Goal: Task Accomplishment & Management: Complete application form

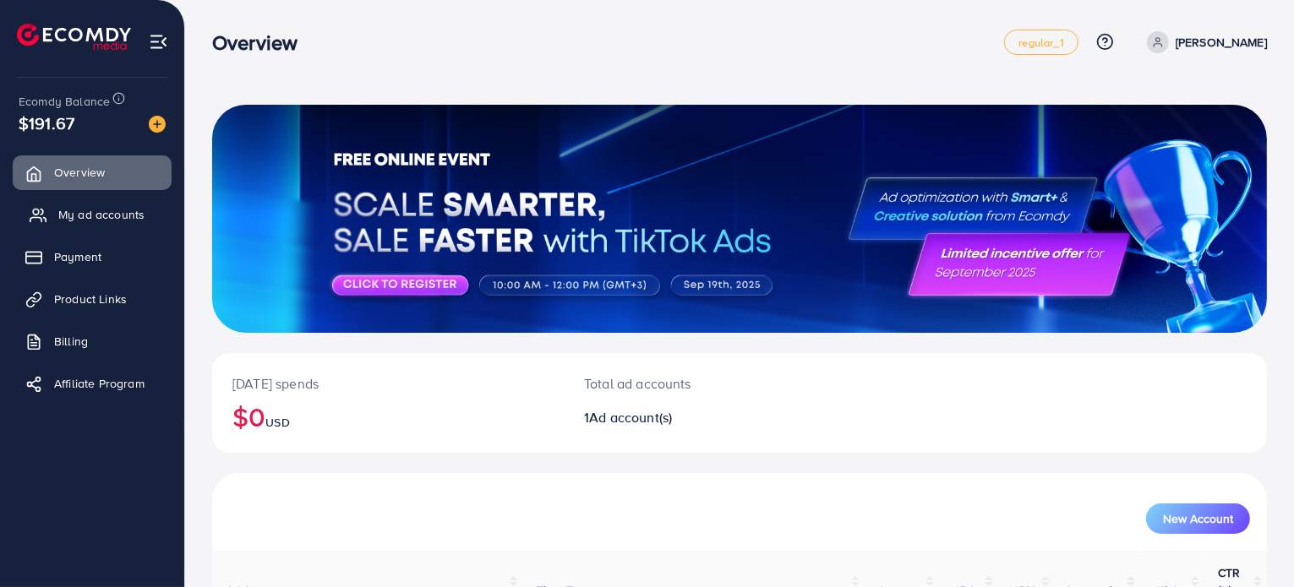
click at [131, 210] on span "My ad accounts" at bounding box center [101, 214] width 86 height 17
click at [124, 215] on span "My ad accounts" at bounding box center [101, 214] width 86 height 17
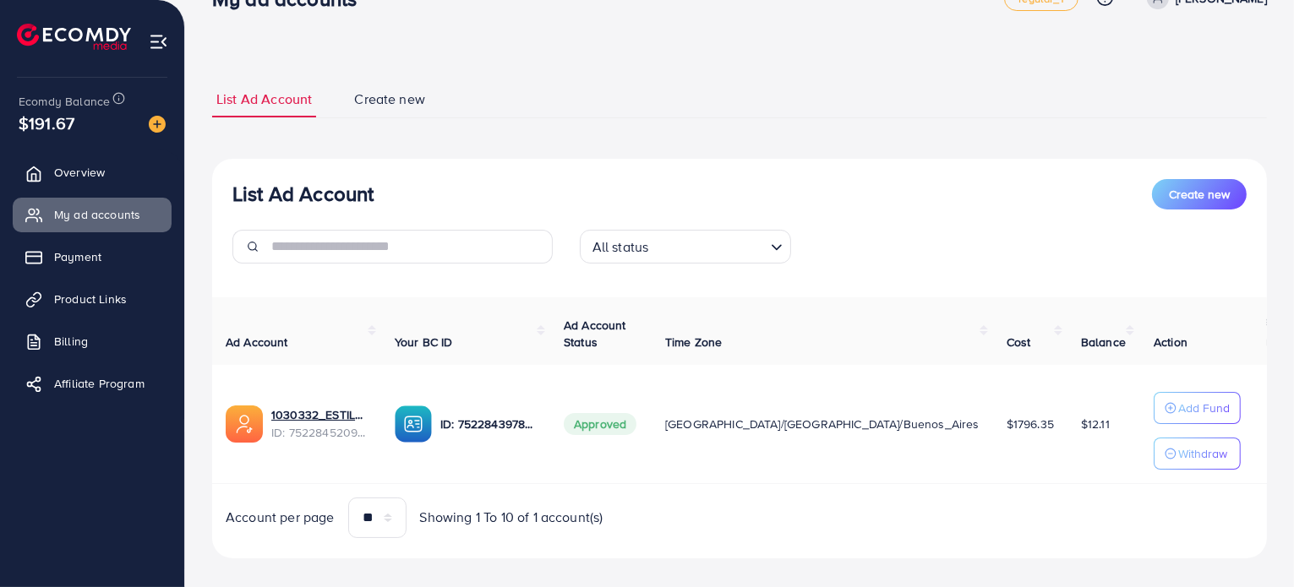
scroll to position [64, 0]
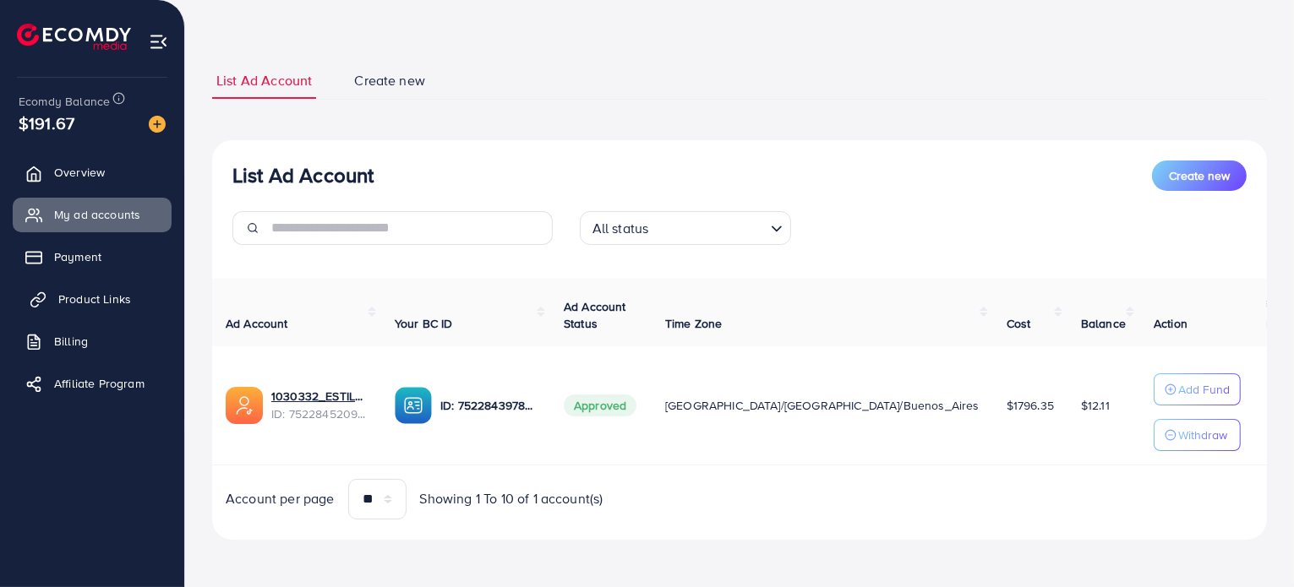
click at [128, 302] on span "Product Links" at bounding box center [94, 299] width 73 height 17
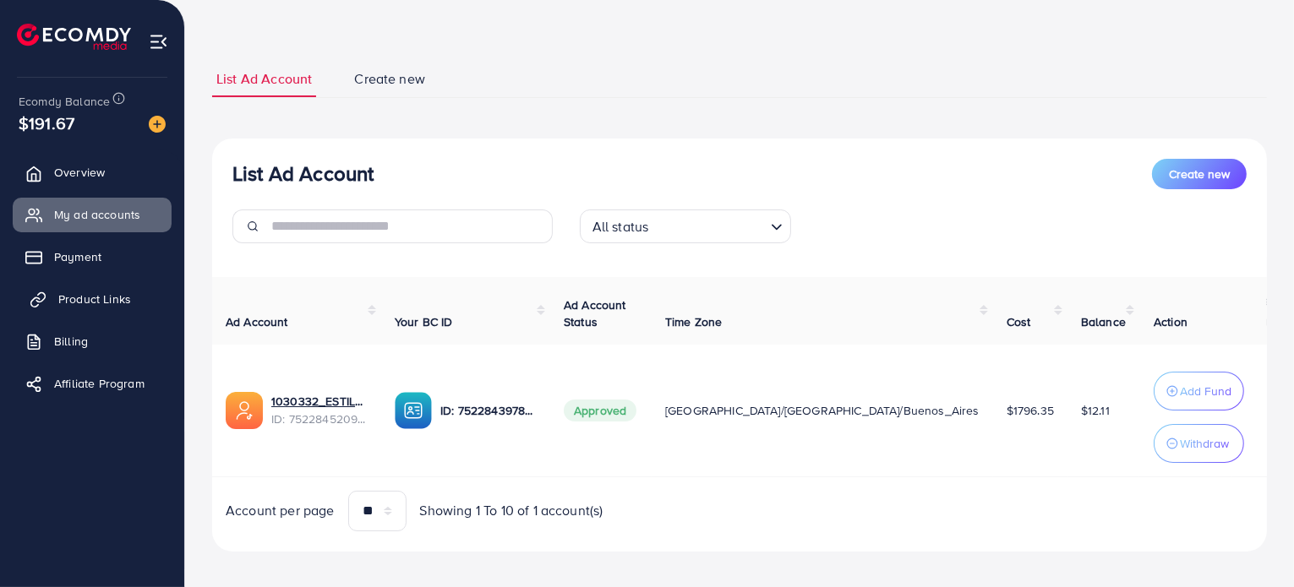
click at [101, 299] on span "Product Links" at bounding box center [94, 299] width 73 height 17
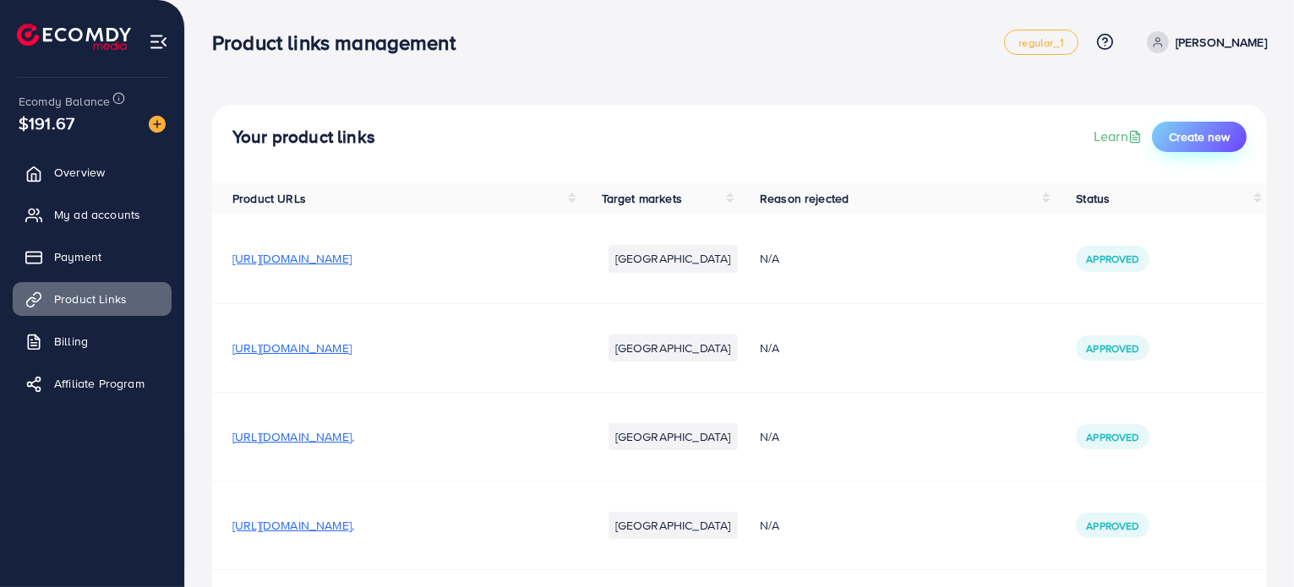
click at [1217, 141] on span "Create new" at bounding box center [1198, 136] width 61 height 17
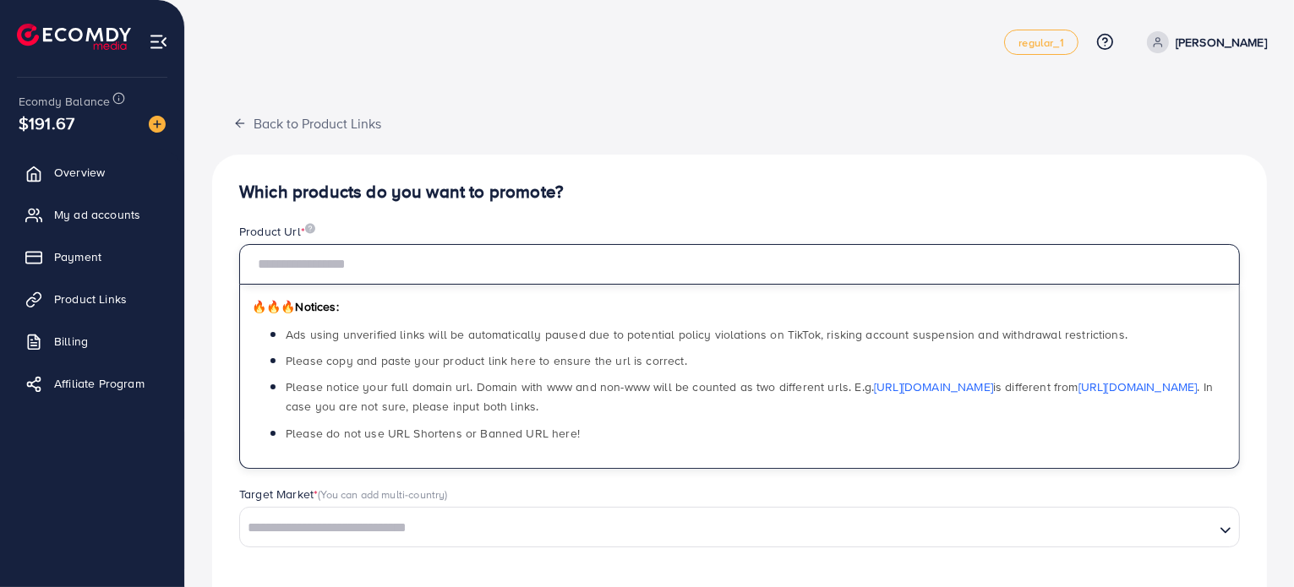
click at [652, 247] on input "text" at bounding box center [739, 264] width 1000 height 41
paste input "**********"
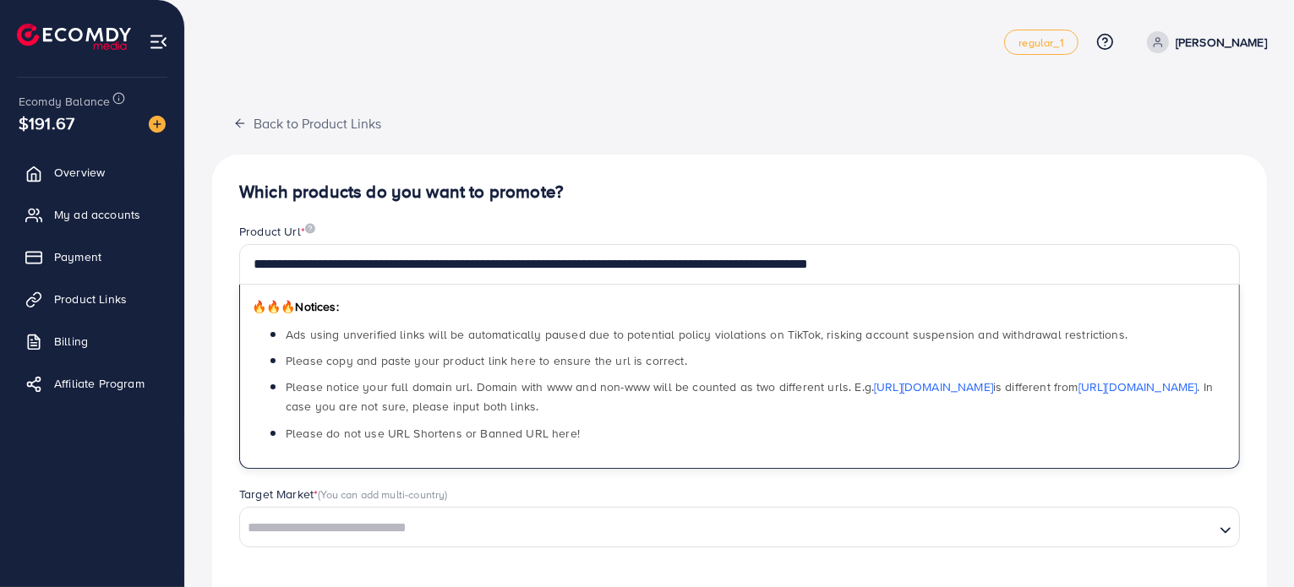
click at [794, 198] on h4 "Which products do you want to promote?" at bounding box center [739, 192] width 1000 height 21
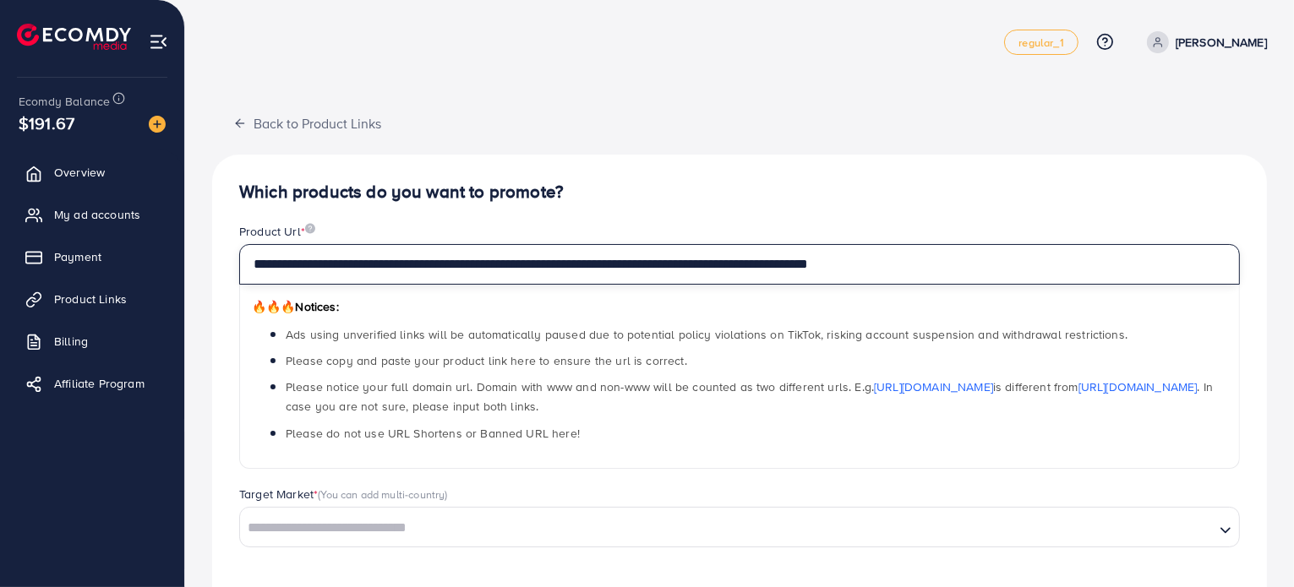
click at [1008, 267] on input "**********" at bounding box center [739, 264] width 1000 height 41
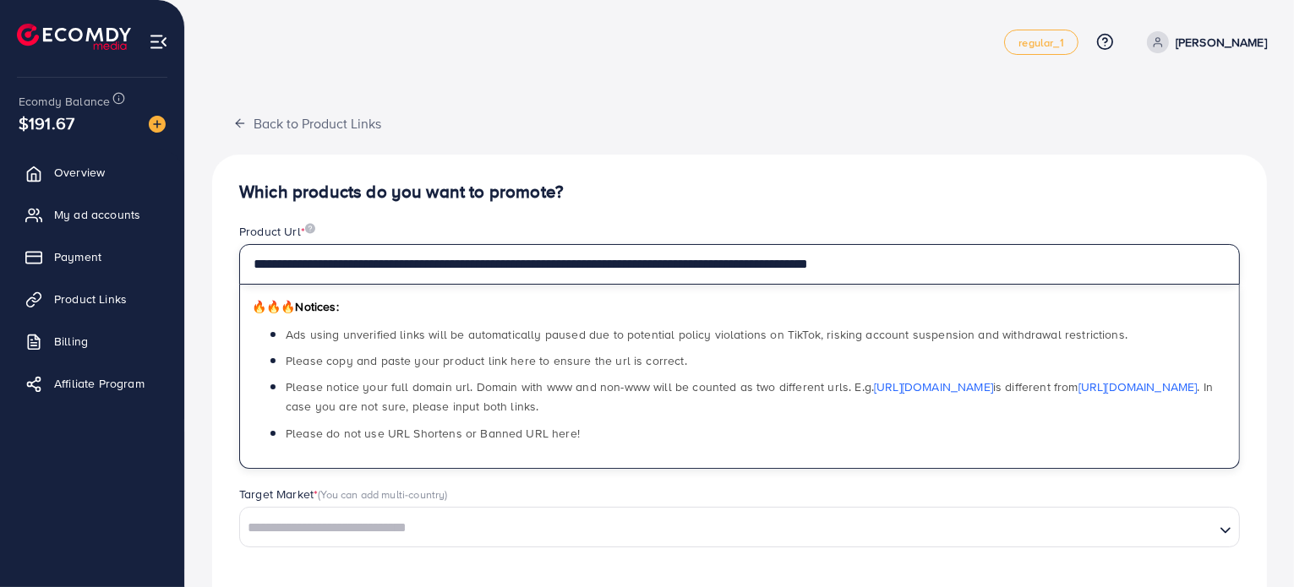
paste input "**********"
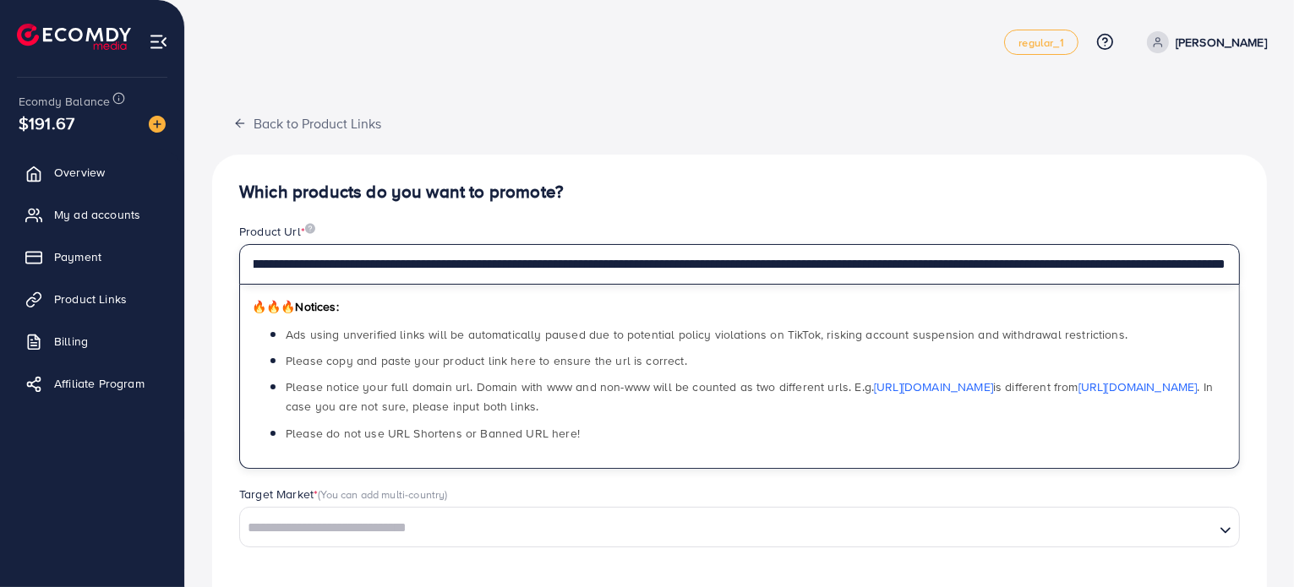
scroll to position [138, 0]
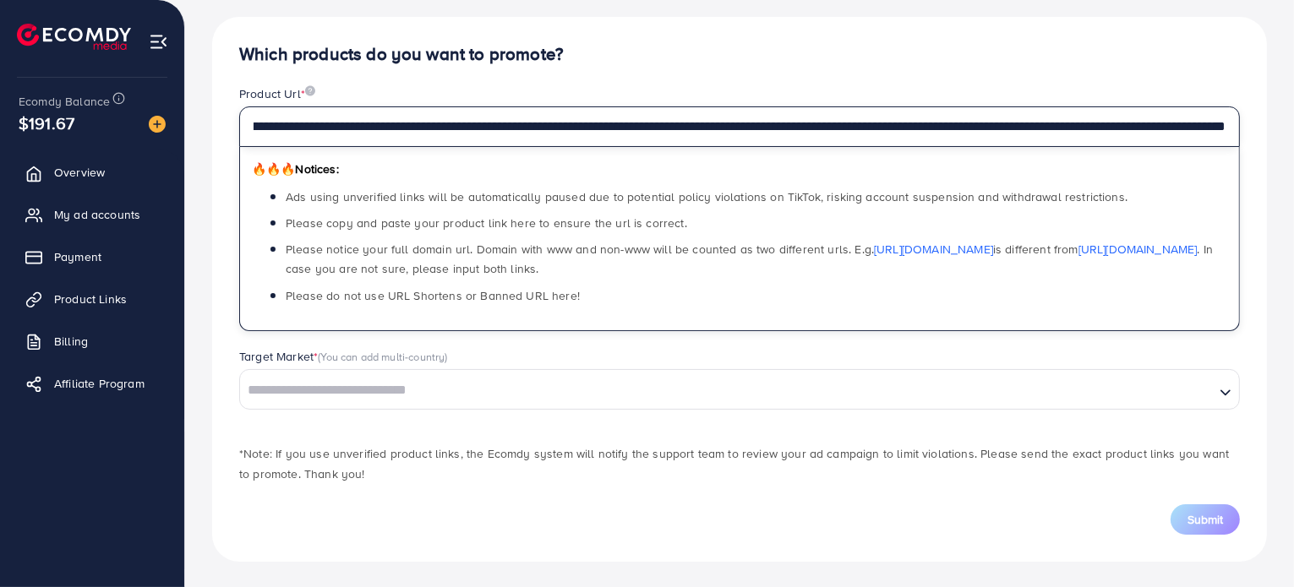
type input "**********"
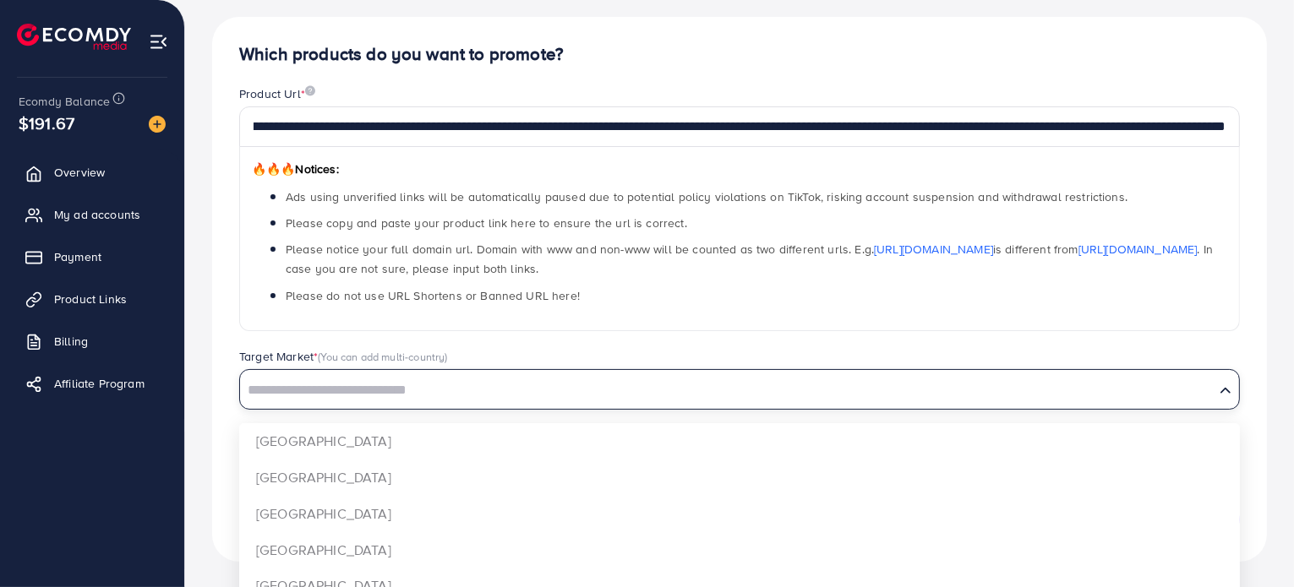
click at [663, 406] on div "Loading..." at bounding box center [739, 389] width 1000 height 41
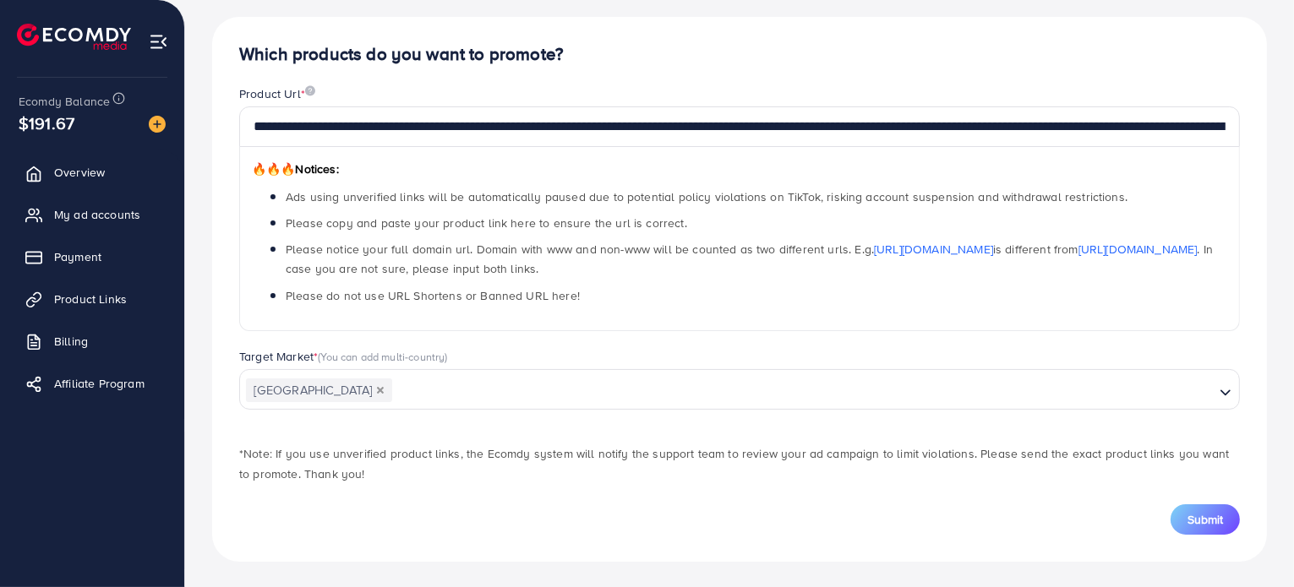
click at [595, 428] on div "**********" at bounding box center [739, 289] width 1054 height 545
click at [1197, 513] on span "Submit" at bounding box center [1204, 519] width 35 height 17
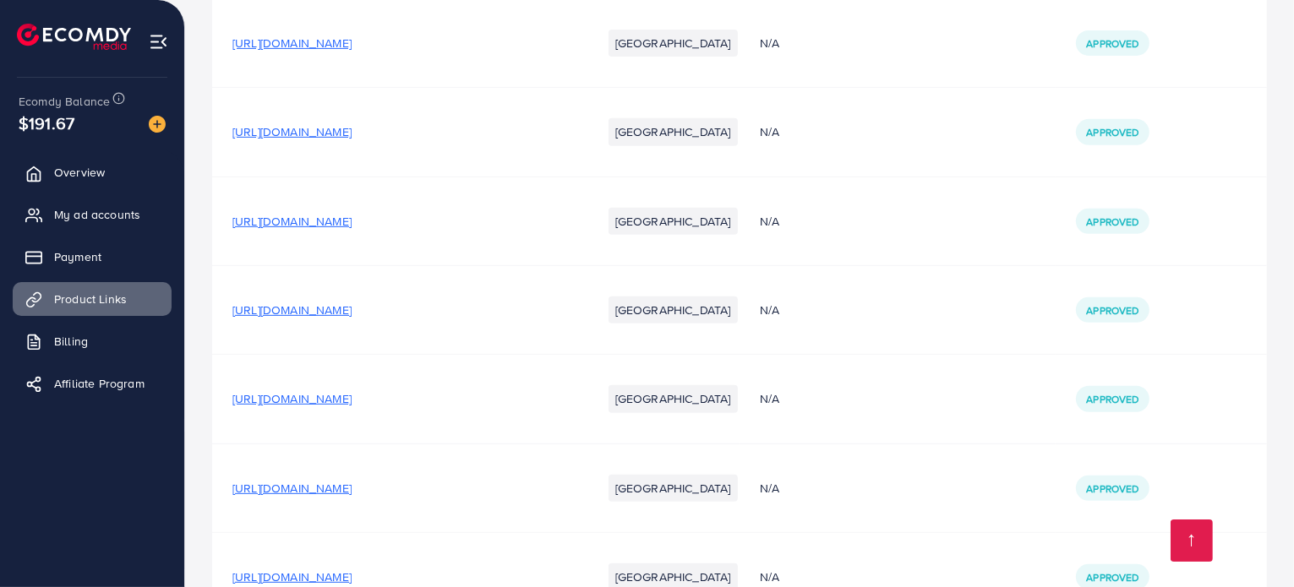
scroll to position [242, 0]
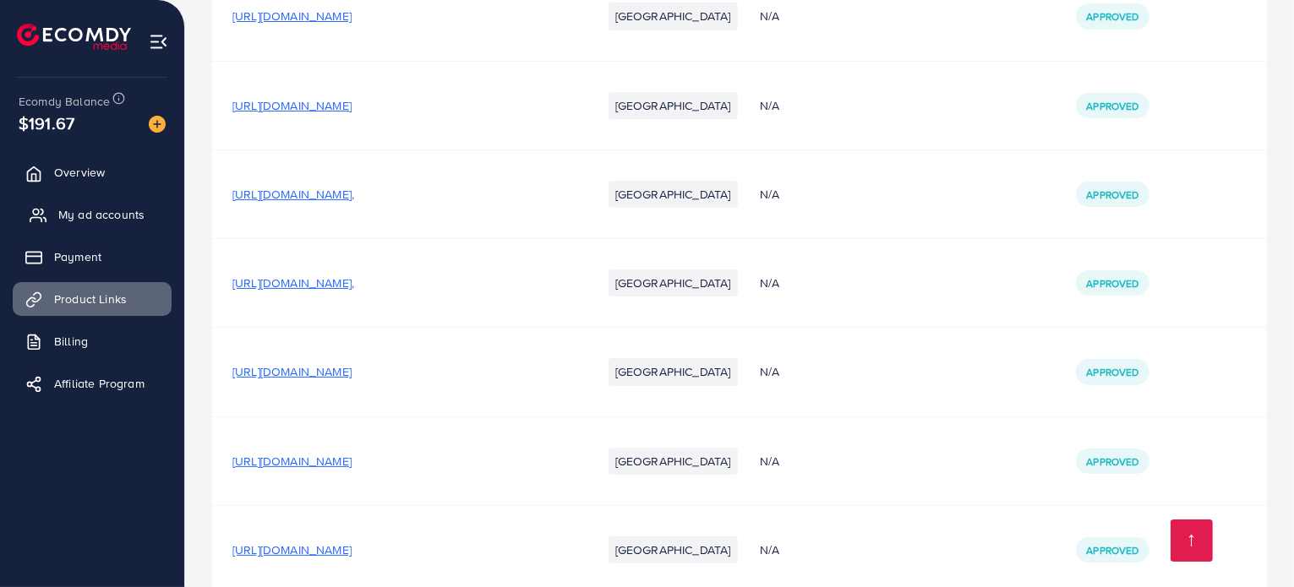
click at [117, 218] on span "My ad accounts" at bounding box center [101, 214] width 86 height 17
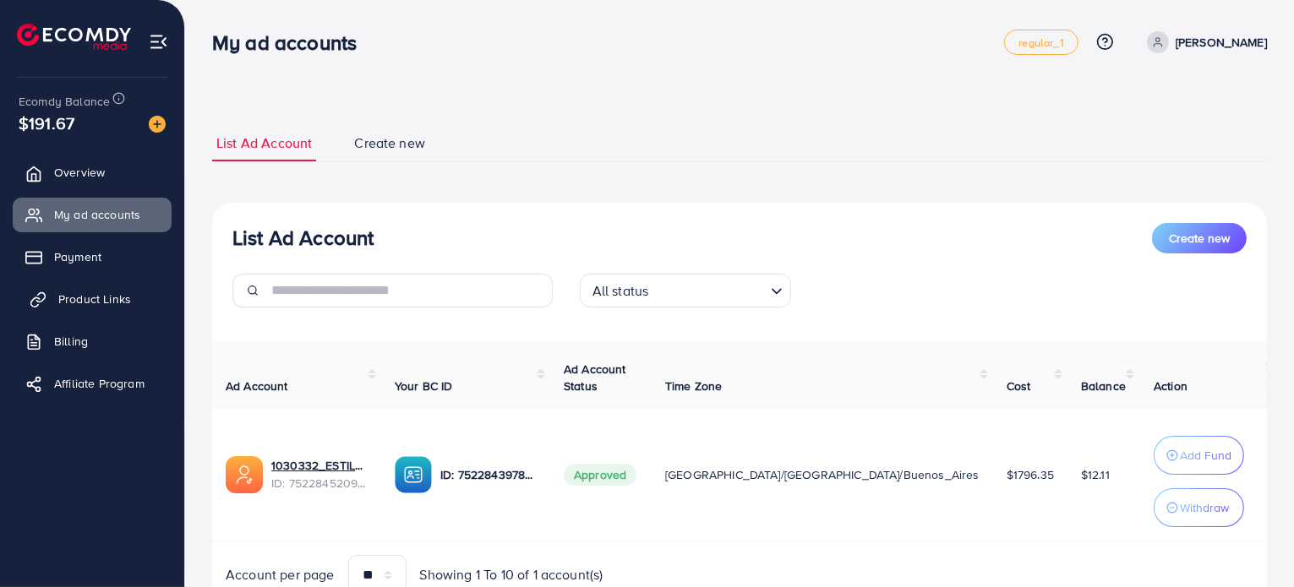
click at [118, 301] on span "Product Links" at bounding box center [94, 299] width 73 height 17
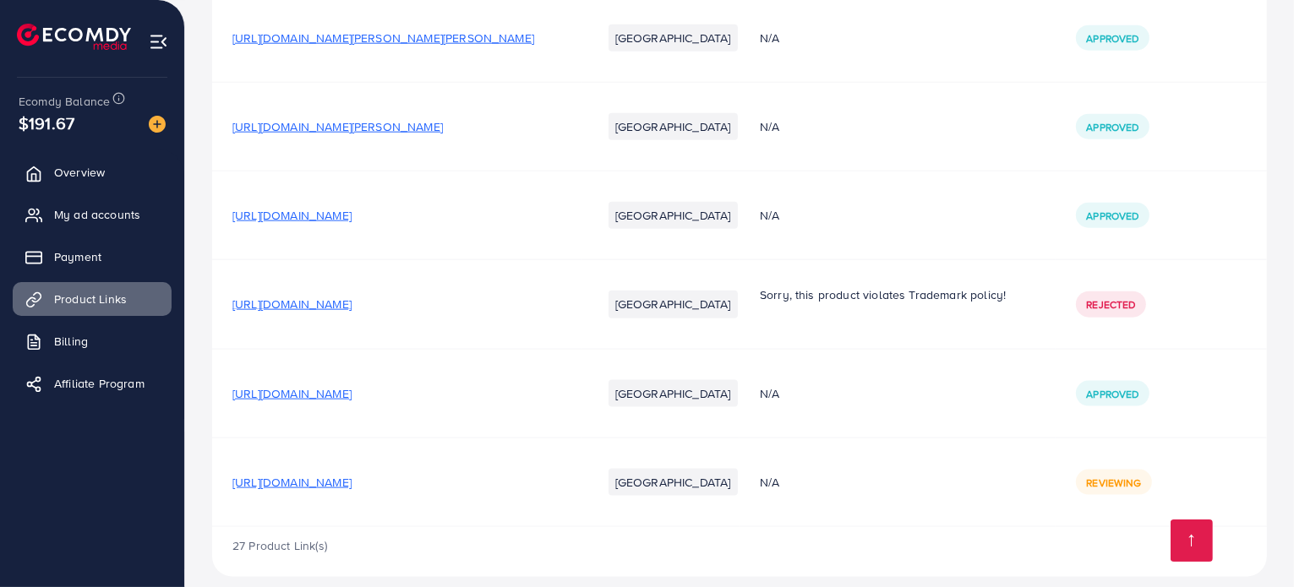
scroll to position [2101, 0]
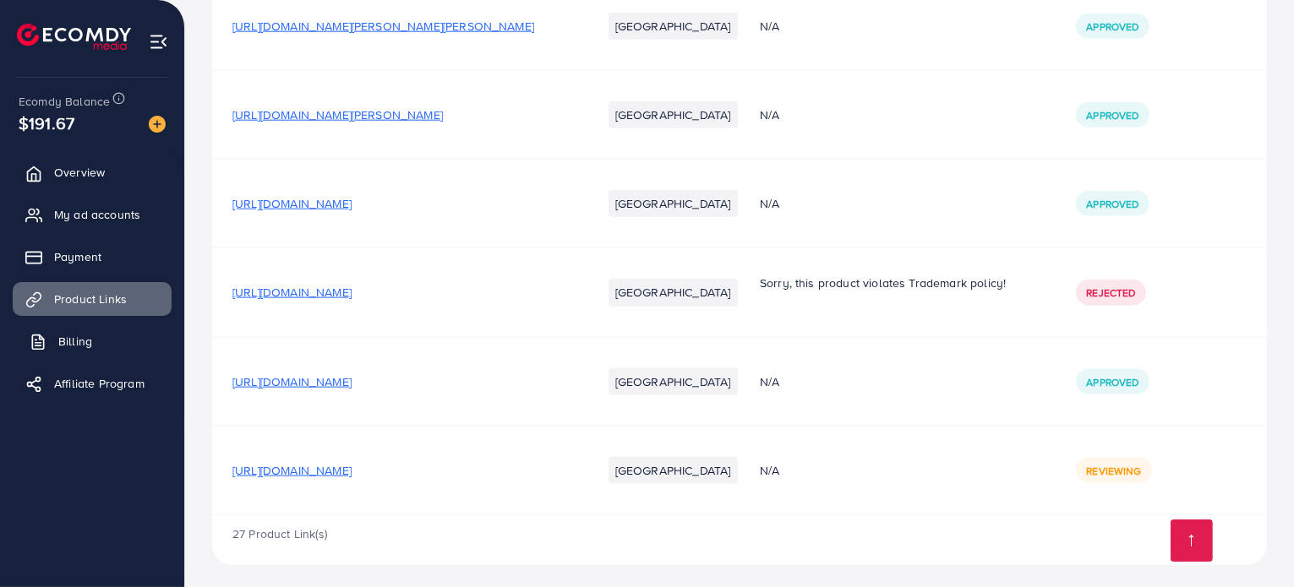
click at [63, 342] on span "Billing" at bounding box center [75, 341] width 34 height 17
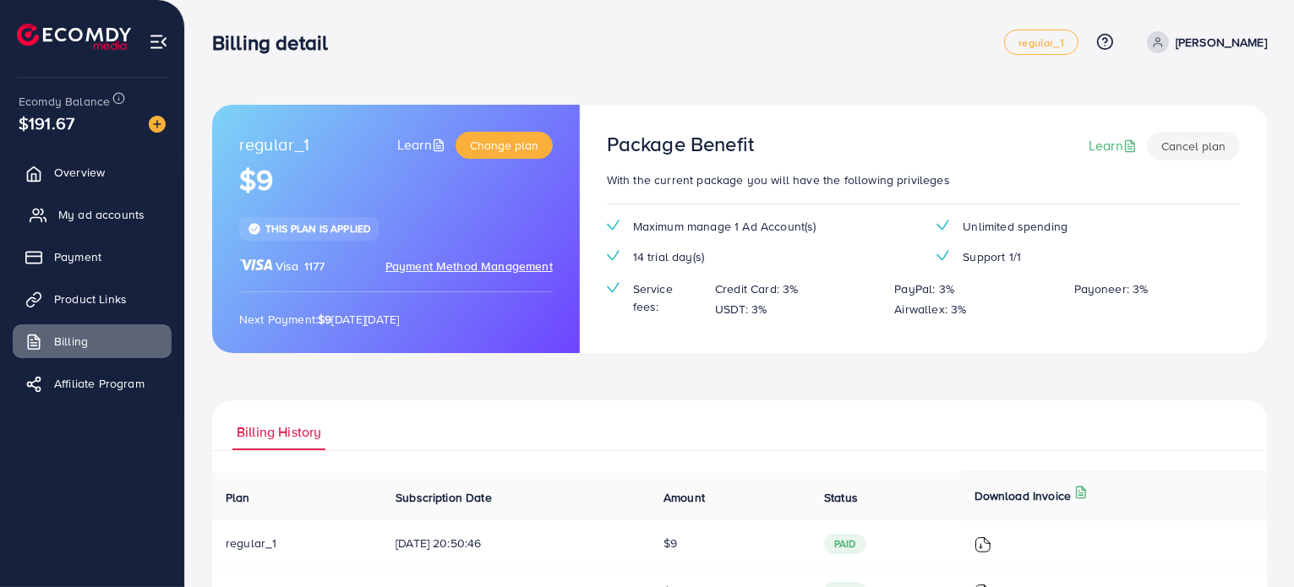
click at [84, 215] on span "My ad accounts" at bounding box center [101, 214] width 86 height 17
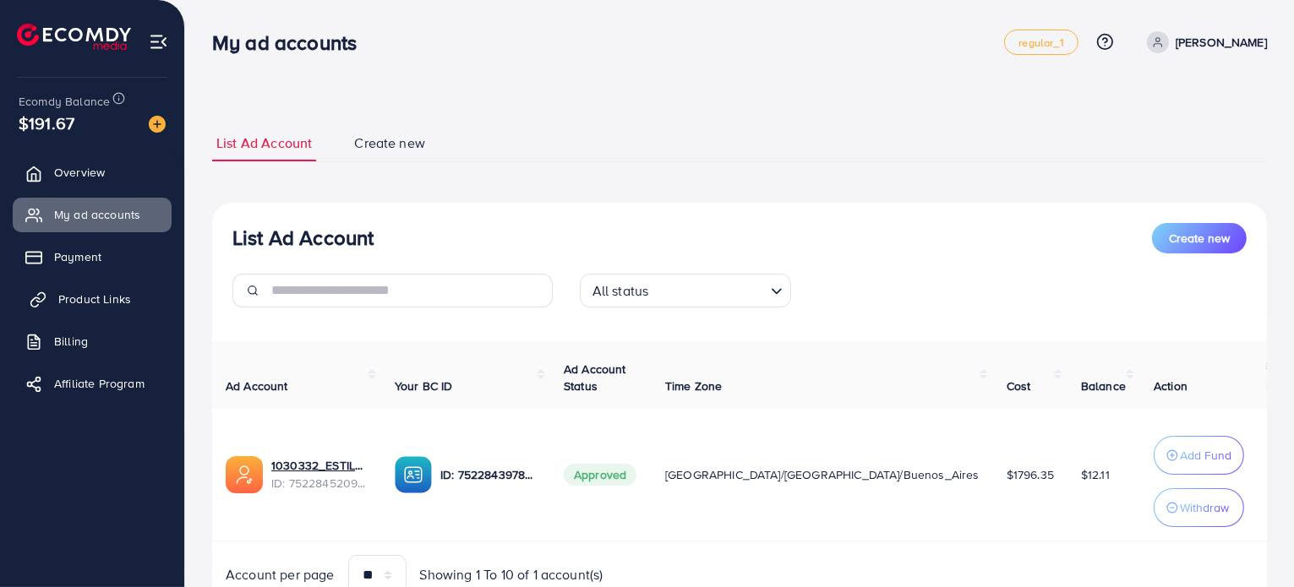
click at [117, 307] on span "Product Links" at bounding box center [94, 299] width 73 height 17
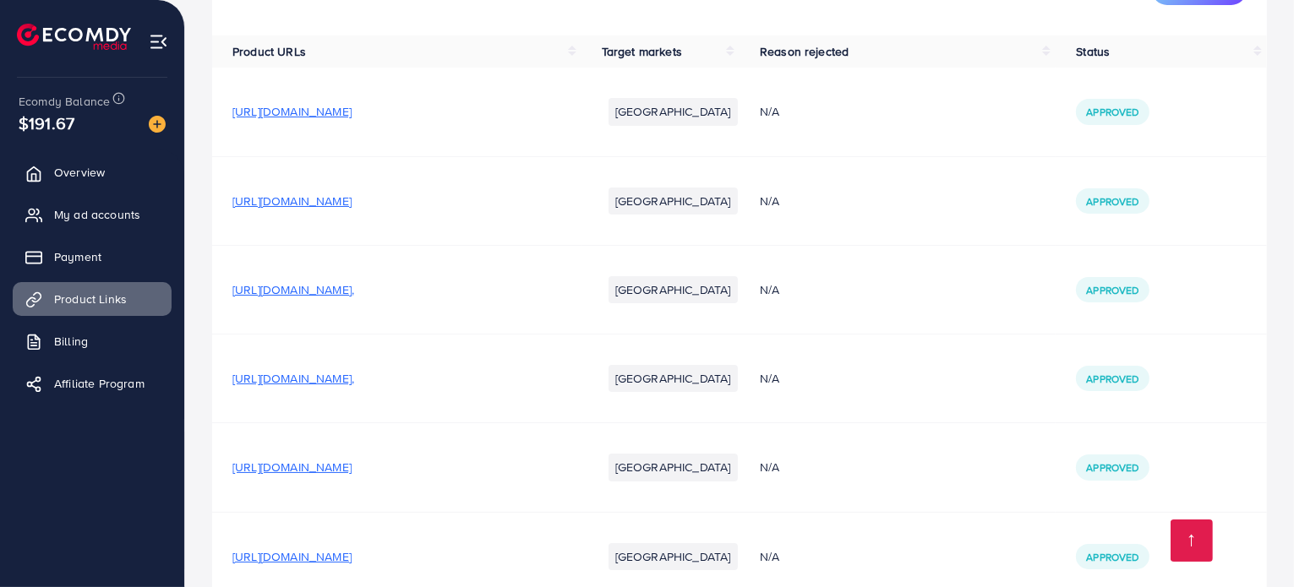
scroll to position [422, 0]
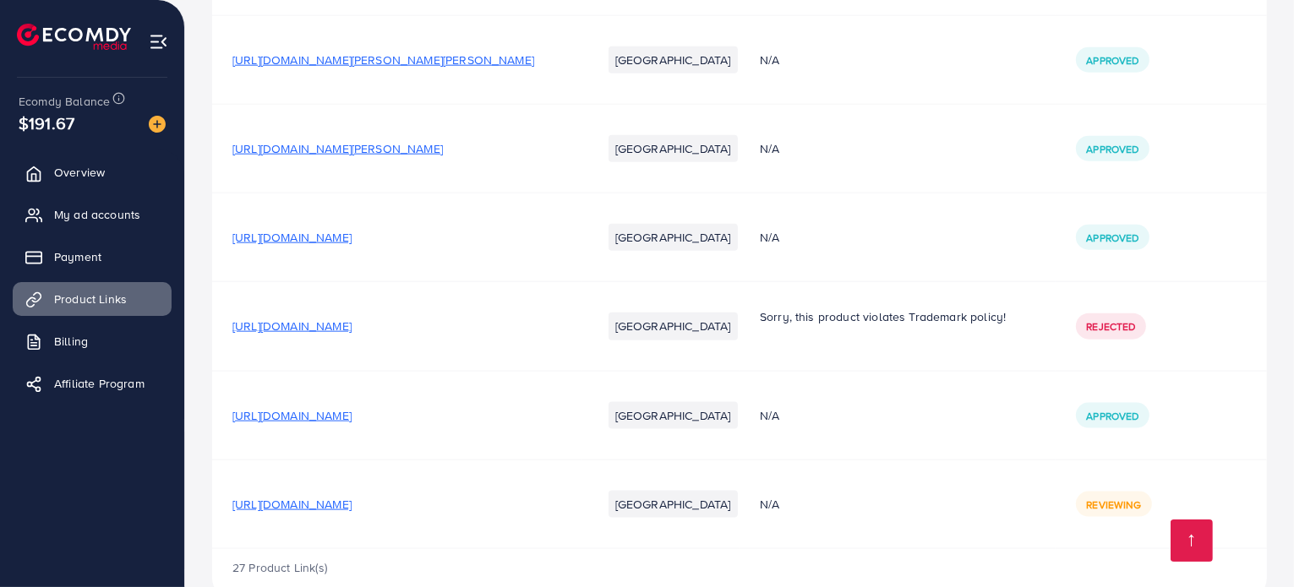
scroll to position [2101, 0]
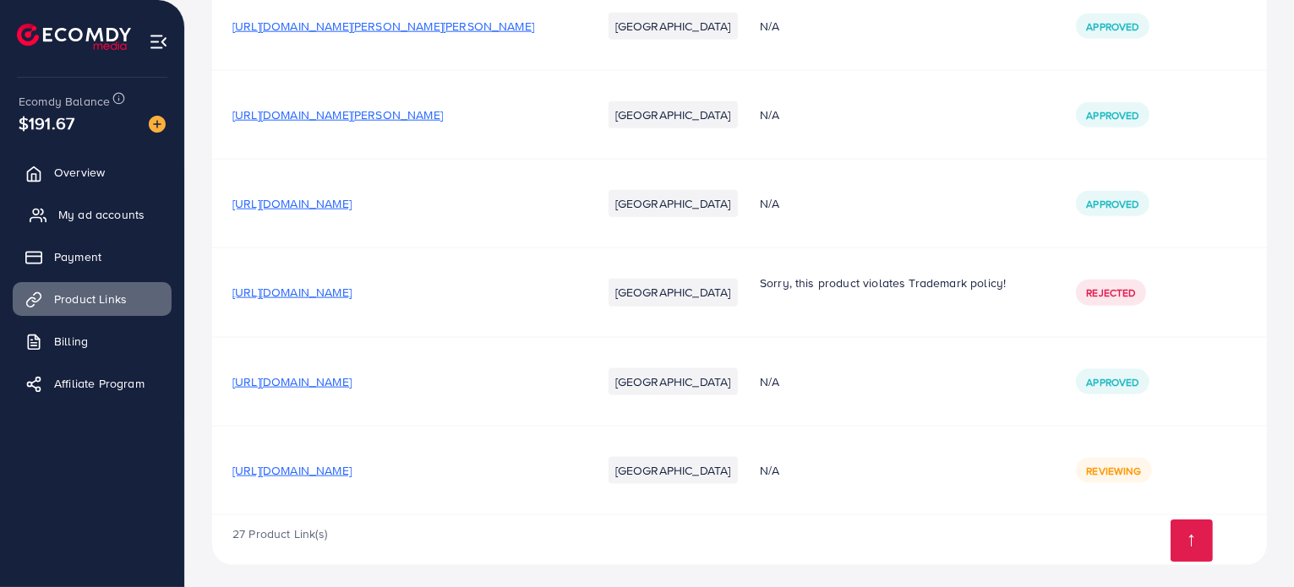
click at [135, 207] on span "My ad accounts" at bounding box center [101, 214] width 86 height 17
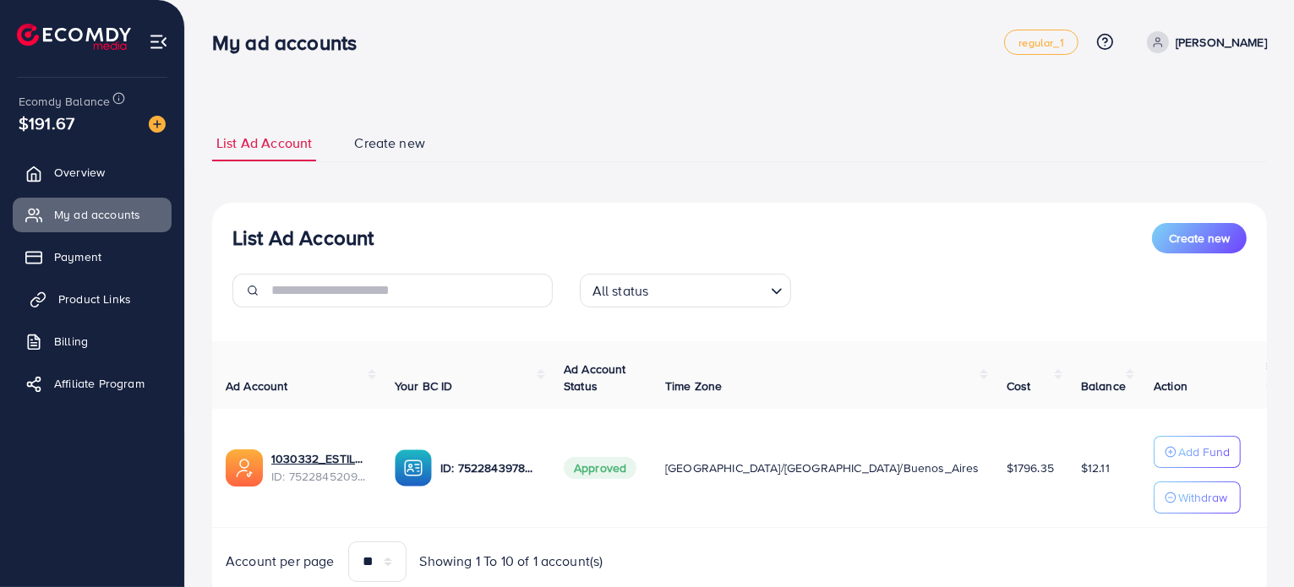
click at [93, 303] on span "Product Links" at bounding box center [94, 299] width 73 height 17
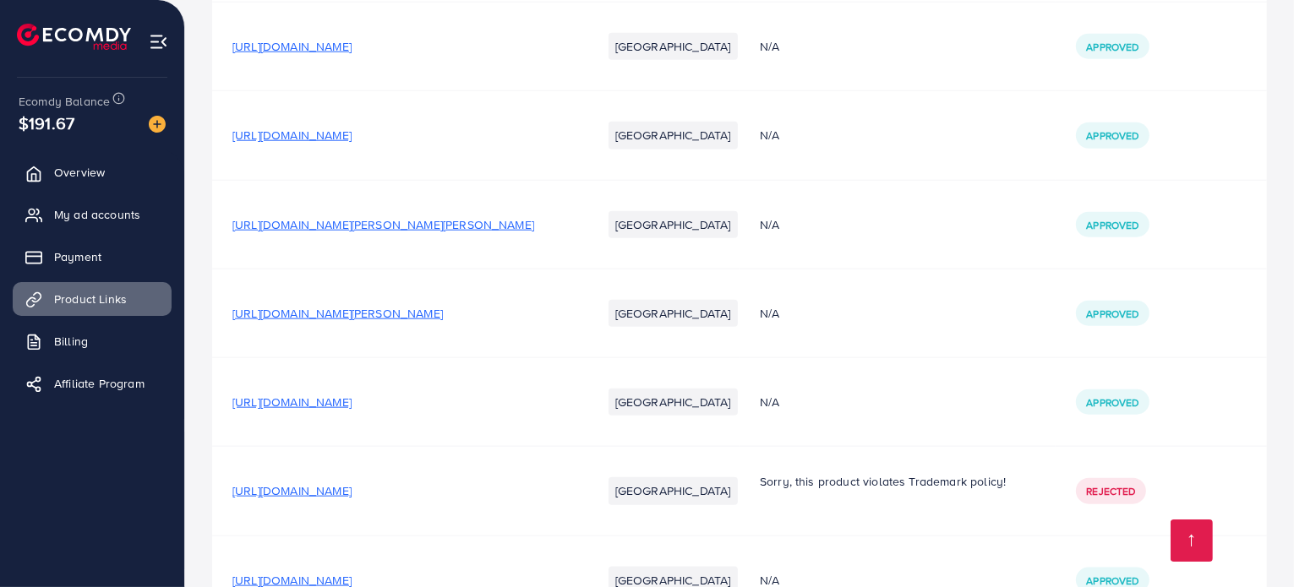
scroll to position [2101, 0]
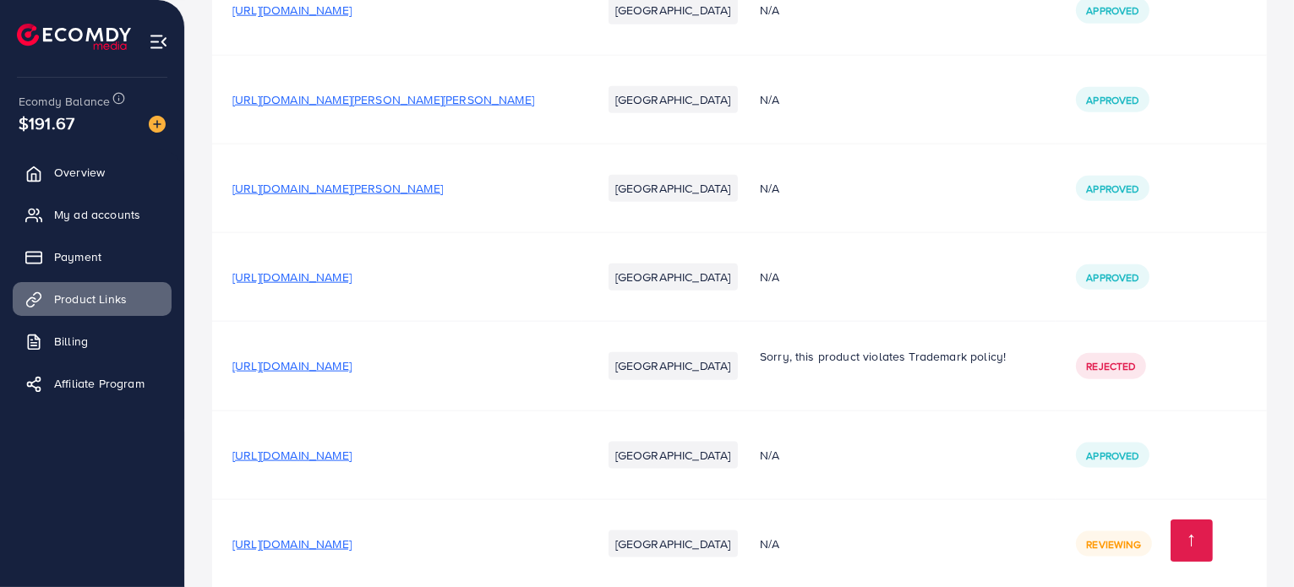
scroll to position [2101, 0]
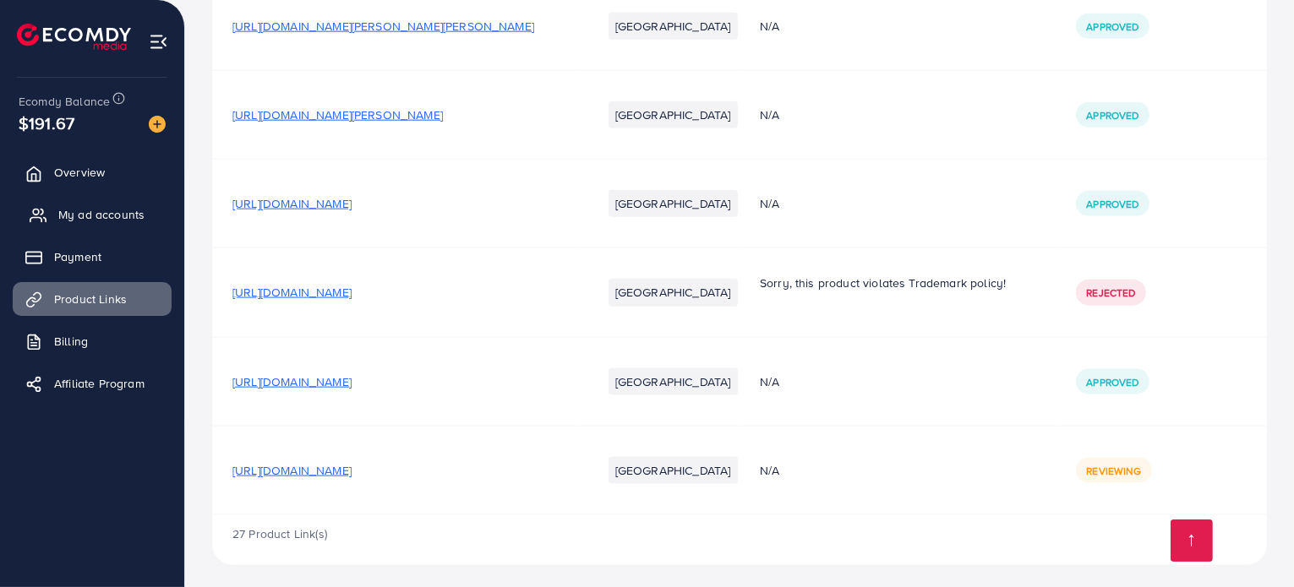
click at [139, 214] on span "My ad accounts" at bounding box center [101, 214] width 86 height 17
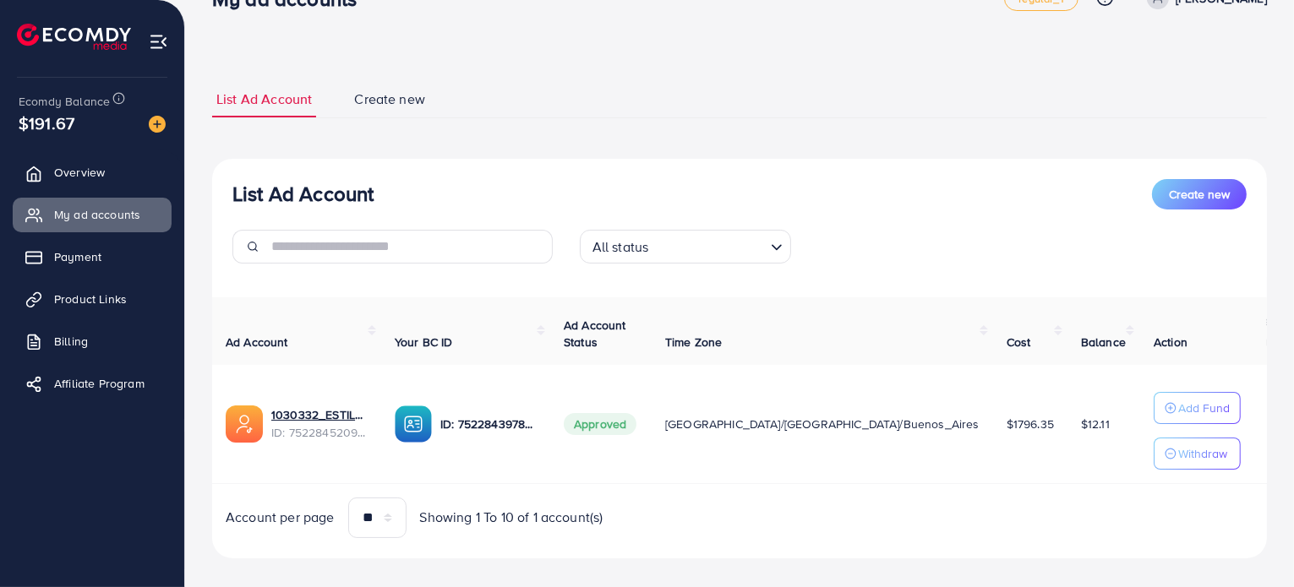
scroll to position [64, 0]
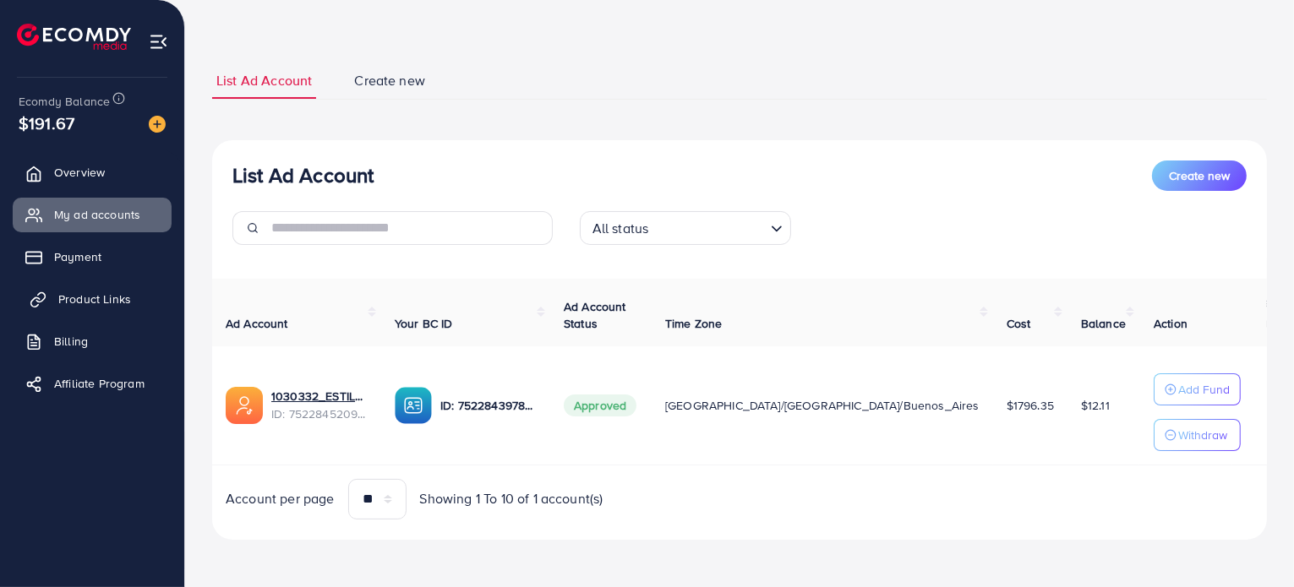
click at [139, 310] on link "Product Links" at bounding box center [92, 299] width 159 height 34
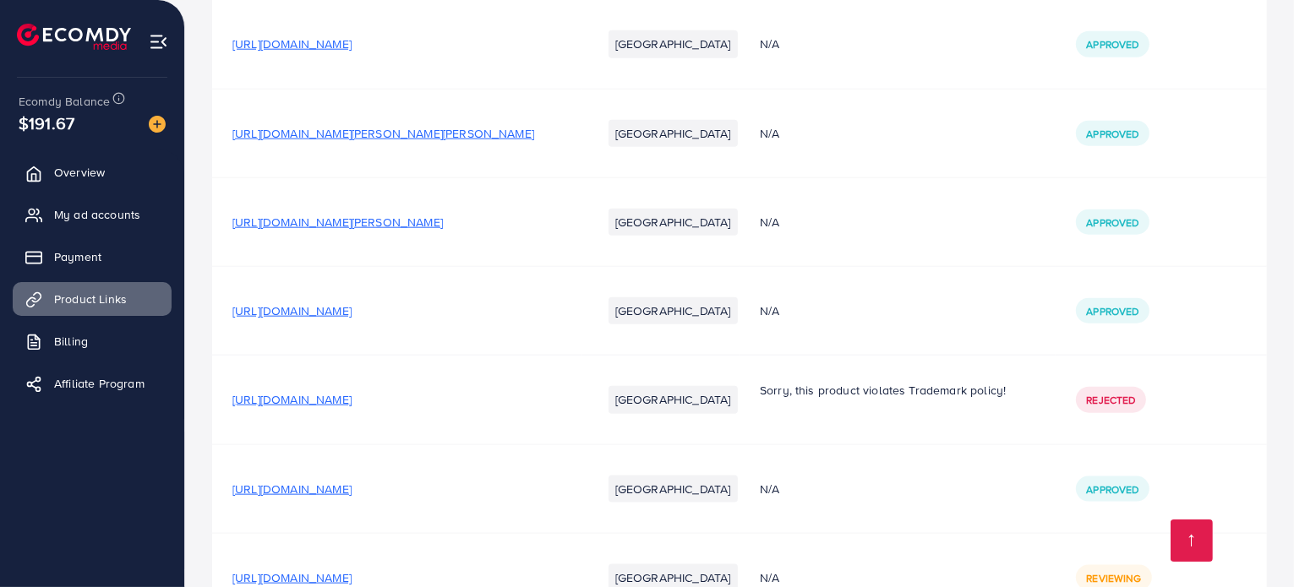
scroll to position [2101, 0]
